Goal: Task Accomplishment & Management: Use online tool/utility

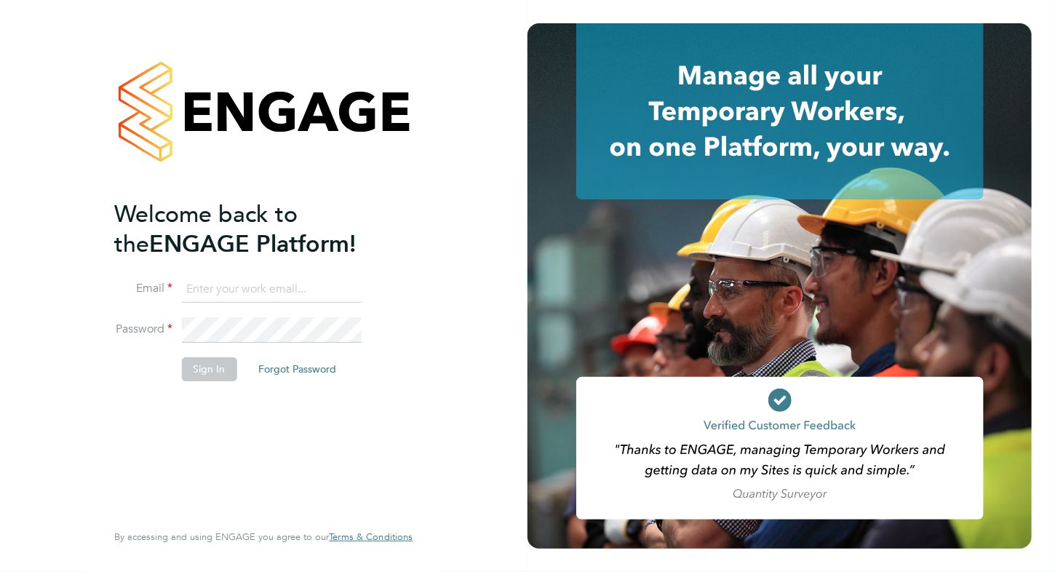
type input "matt@alexyoungrecruitment.com"
click at [212, 371] on button "Sign In" at bounding box center [208, 368] width 55 height 23
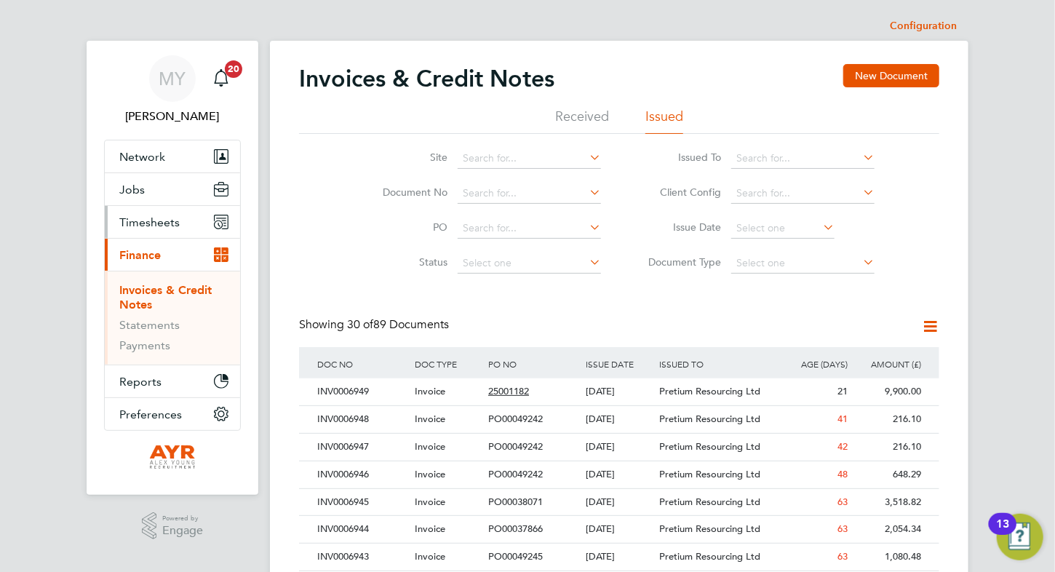
click at [159, 222] on span "Timesheets" at bounding box center [149, 222] width 60 height 14
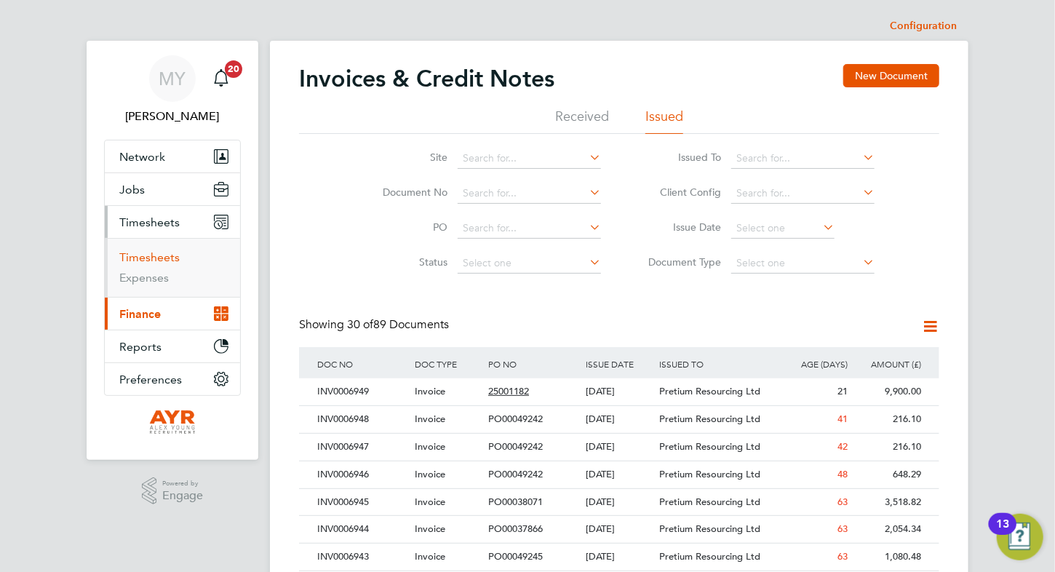
click at [154, 256] on link "Timesheets" at bounding box center [149, 257] width 60 height 14
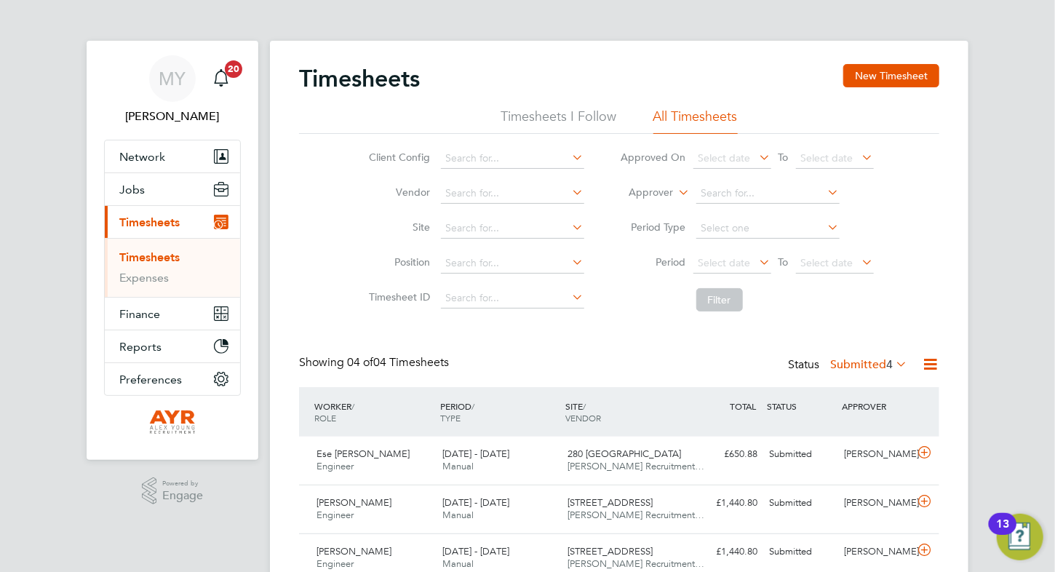
click at [672, 353] on div "Timesheets New Timesheet Timesheets I Follow All Timesheets Client Config Vendo…" at bounding box center [619, 347] width 640 height 567
